Goal: Task Accomplishment & Management: Manage account settings

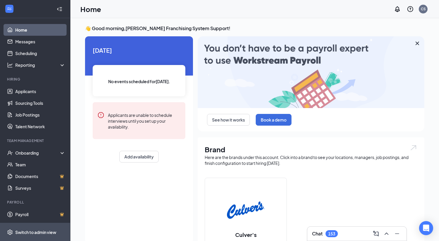
click at [31, 230] on div "Switch to admin view" at bounding box center [35, 233] width 41 height 6
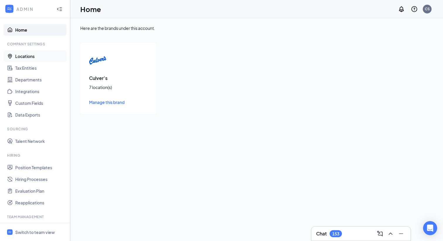
click at [40, 61] on link "Locations" at bounding box center [40, 56] width 50 height 12
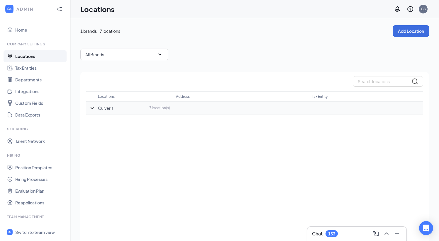
click at [100, 106] on p "Culver's" at bounding box center [106, 108] width 16 height 6
click at [93, 108] on icon "SmallChevronDown" at bounding box center [92, 108] width 3 height 2
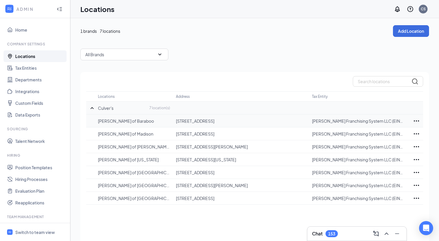
click at [416, 122] on icon "Ellipses" at bounding box center [416, 121] width 7 height 7
click at [378, 139] on p "Edit" at bounding box center [390, 139] width 49 height 6
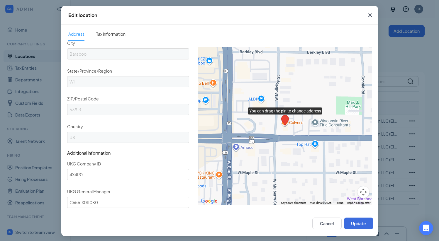
scroll to position [263, 0]
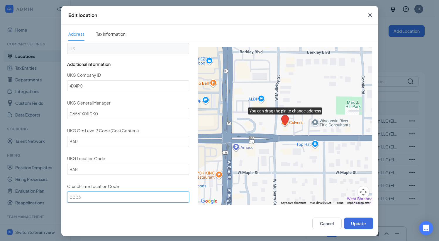
click at [76, 193] on input "0003" at bounding box center [128, 197] width 122 height 11
type input "3"
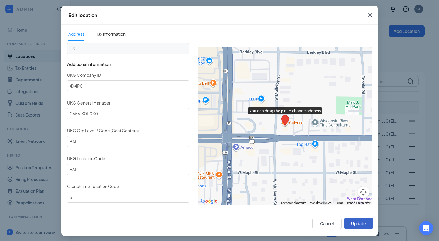
click at [346, 220] on button "Update" at bounding box center [358, 224] width 29 height 12
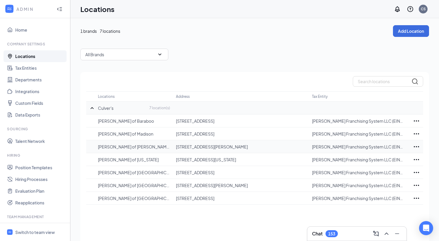
click at [416, 146] on icon "Ellipses" at bounding box center [416, 146] width 7 height 7
click at [379, 166] on p "Edit" at bounding box center [390, 165] width 49 height 6
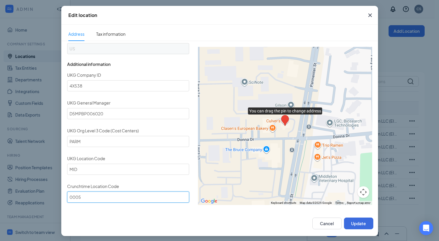
click at [77, 192] on input "0005" at bounding box center [128, 197] width 122 height 11
type input "5"
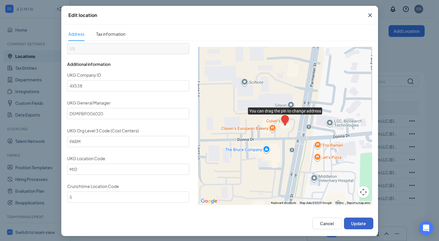
click at [356, 221] on button "Update" at bounding box center [358, 224] width 29 height 12
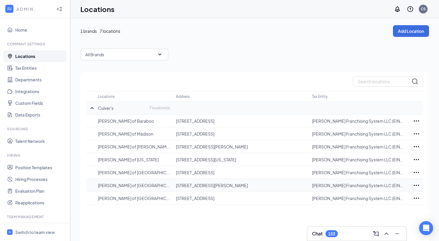
click at [417, 184] on icon "Ellipses" at bounding box center [416, 185] width 7 height 7
click at [374, 204] on p "Edit" at bounding box center [390, 203] width 49 height 6
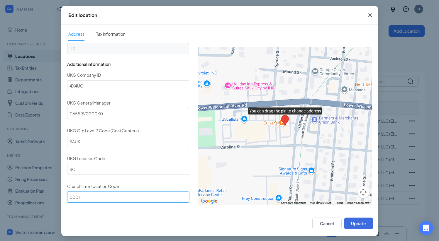
click at [76, 193] on input "0001" at bounding box center [128, 197] width 122 height 11
type input "1"
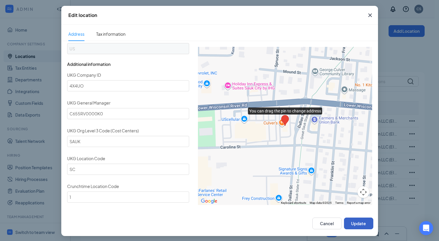
click at [367, 221] on button "Update" at bounding box center [358, 224] width 29 height 12
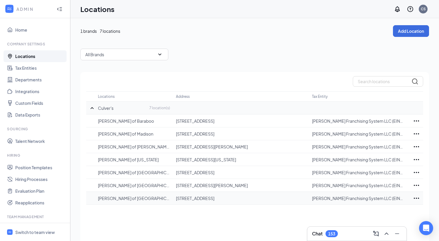
click at [415, 199] on icon "Ellipses" at bounding box center [416, 198] width 7 height 7
click at [384, 210] on div "Edit" at bounding box center [390, 216] width 59 height 13
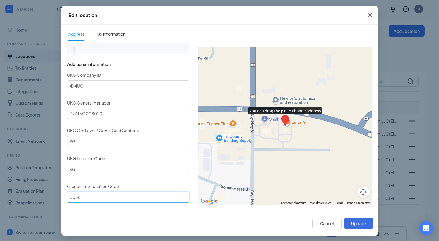
click at [73, 192] on input "0038" at bounding box center [128, 197] width 122 height 11
type input "38"
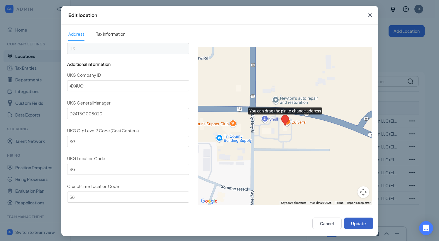
click at [358, 221] on button "Update" at bounding box center [358, 224] width 29 height 12
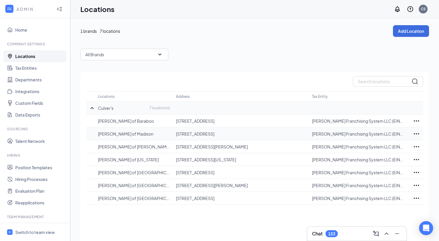
click at [417, 135] on icon "Ellipses" at bounding box center [416, 133] width 7 height 7
click at [384, 149] on p "Edit" at bounding box center [390, 152] width 49 height 6
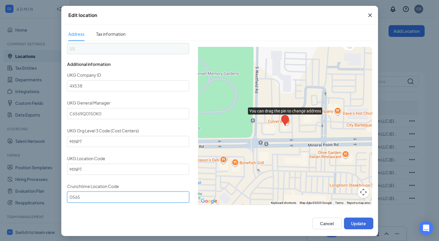
click at [71, 192] on input "0565" at bounding box center [128, 197] width 122 height 11
type input "565"
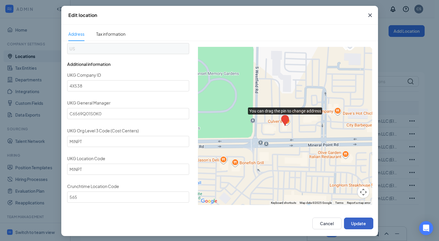
click at [349, 226] on button "Update" at bounding box center [358, 224] width 29 height 12
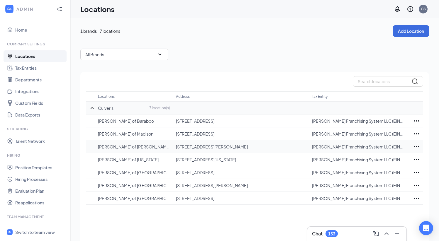
click at [417, 148] on icon "Ellipses" at bounding box center [416, 146] width 7 height 7
click at [261, 163] on td "[STREET_ADDRESS][US_STATE]" at bounding box center [244, 159] width 136 height 13
click at [415, 157] on icon "Ellipses" at bounding box center [416, 159] width 7 height 7
click at [366, 176] on p "Edit" at bounding box center [390, 177] width 49 height 6
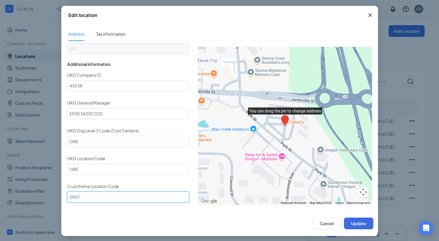
click at [71, 194] on input "0907" at bounding box center [128, 197] width 122 height 11
type input "907"
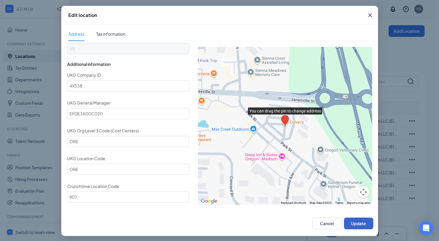
click at [354, 219] on button "Update" at bounding box center [358, 224] width 29 height 12
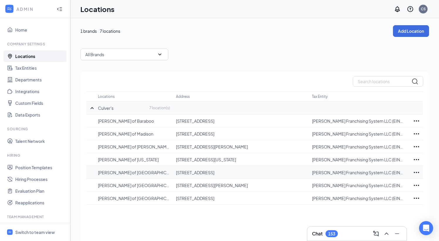
click at [417, 172] on icon "Ellipses" at bounding box center [416, 172] width 5 height 1
click at [383, 187] on div "Edit" at bounding box center [390, 190] width 59 height 13
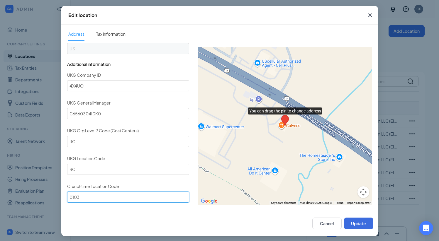
click at [70, 192] on input "0103" at bounding box center [128, 197] width 122 height 11
type input "103"
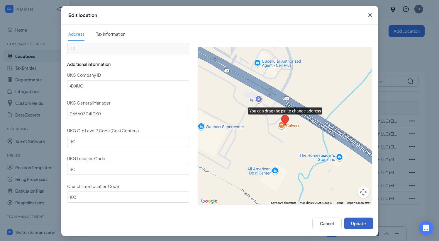
click at [354, 221] on button "Update" at bounding box center [358, 224] width 29 height 12
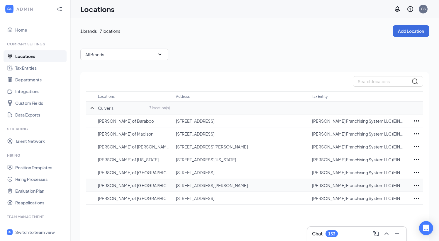
click at [416, 186] on icon "Ellipses" at bounding box center [416, 185] width 7 height 7
click at [381, 199] on div "Edit" at bounding box center [390, 203] width 59 height 13
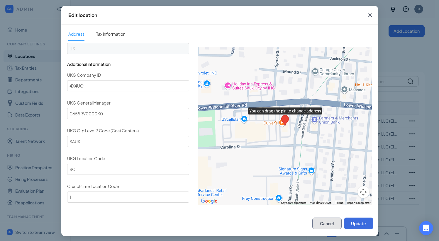
click at [315, 220] on button "Cancel" at bounding box center [326, 224] width 29 height 12
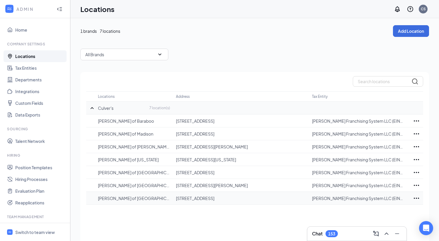
click at [417, 199] on icon "Ellipses" at bounding box center [416, 198] width 7 height 7
click at [369, 212] on div "Edit" at bounding box center [390, 216] width 59 height 13
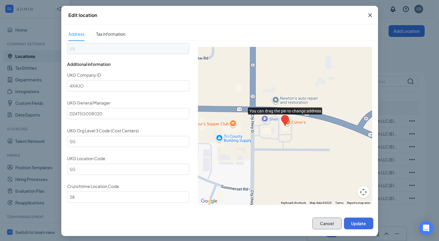
click at [314, 221] on button "Cancel" at bounding box center [326, 224] width 29 height 12
